Goal: Find contact information: Find contact information

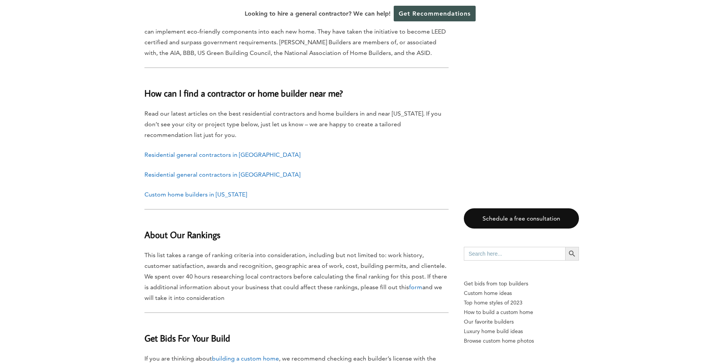
scroll to position [4125, 0]
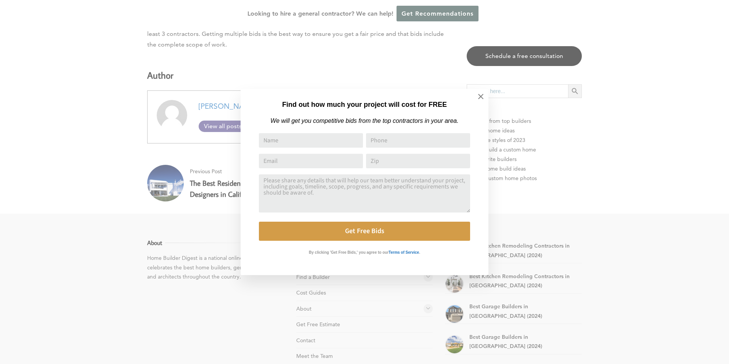
drag, startPoint x: 728, startPoint y: 36, endPoint x: 652, endPoint y: 338, distance: 311.7
click at [484, 97] on icon at bounding box center [480, 96] width 8 height 8
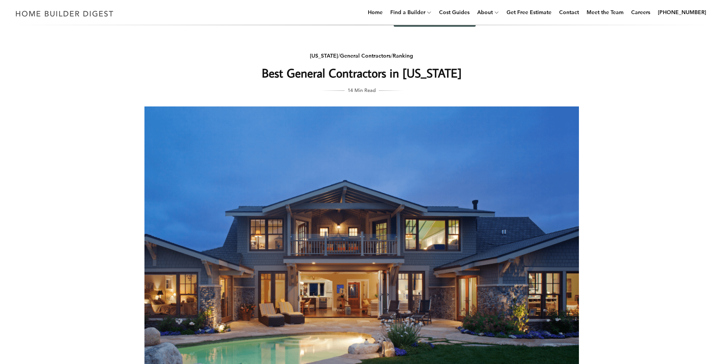
scroll to position [0, 0]
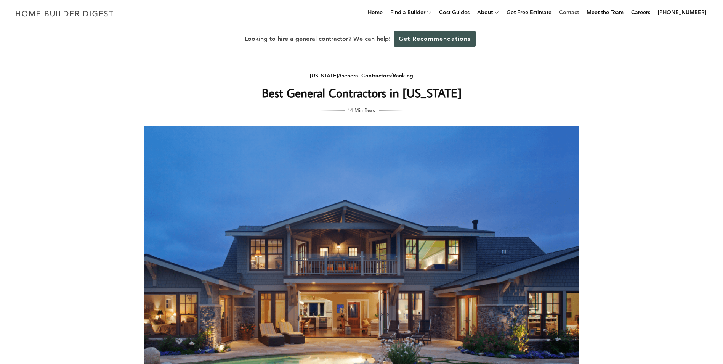
click at [571, 13] on link "Contact" at bounding box center [569, 12] width 26 height 24
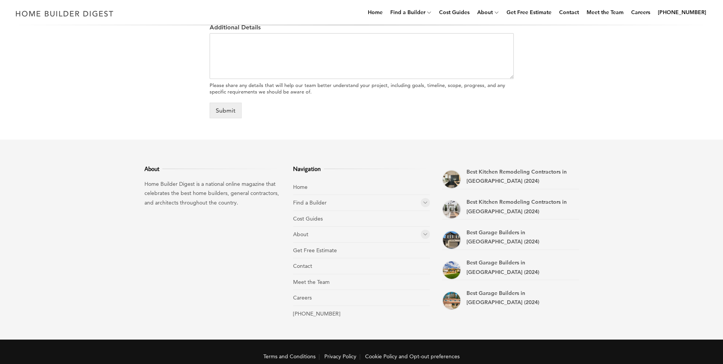
scroll to position [432, 0]
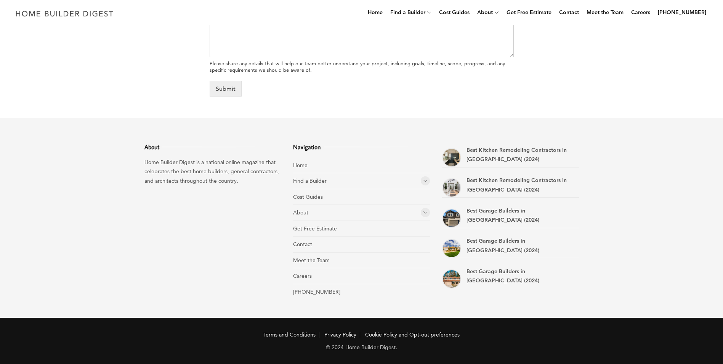
click at [7, 2] on div "Menu Menu Home Find a Builder Home Builders Architects and Building Designers G…" at bounding box center [361, 12] width 723 height 25
